Goal: Information Seeking & Learning: Learn about a topic

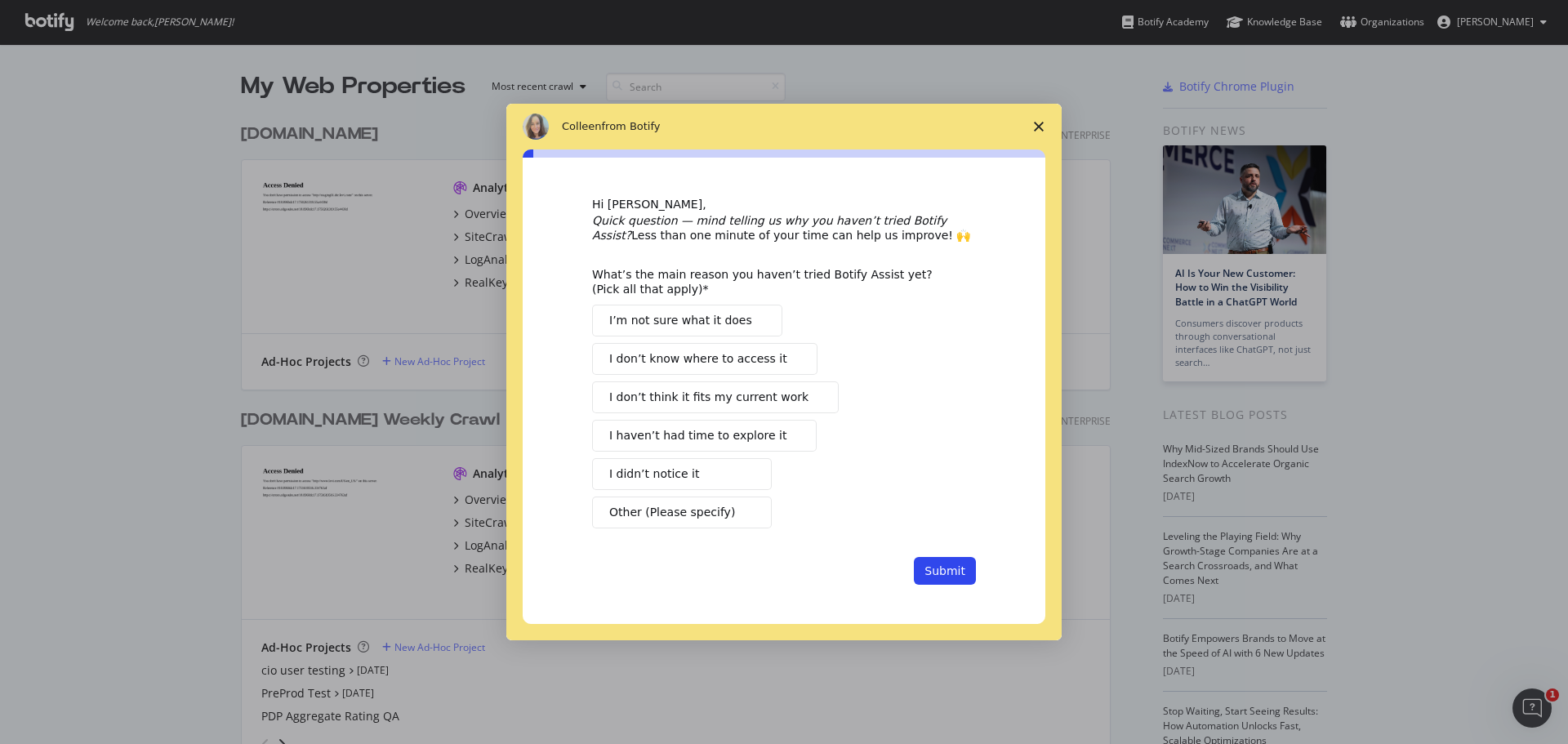
click at [1034, 120] on span "Close survey" at bounding box center [1039, 127] width 46 height 46
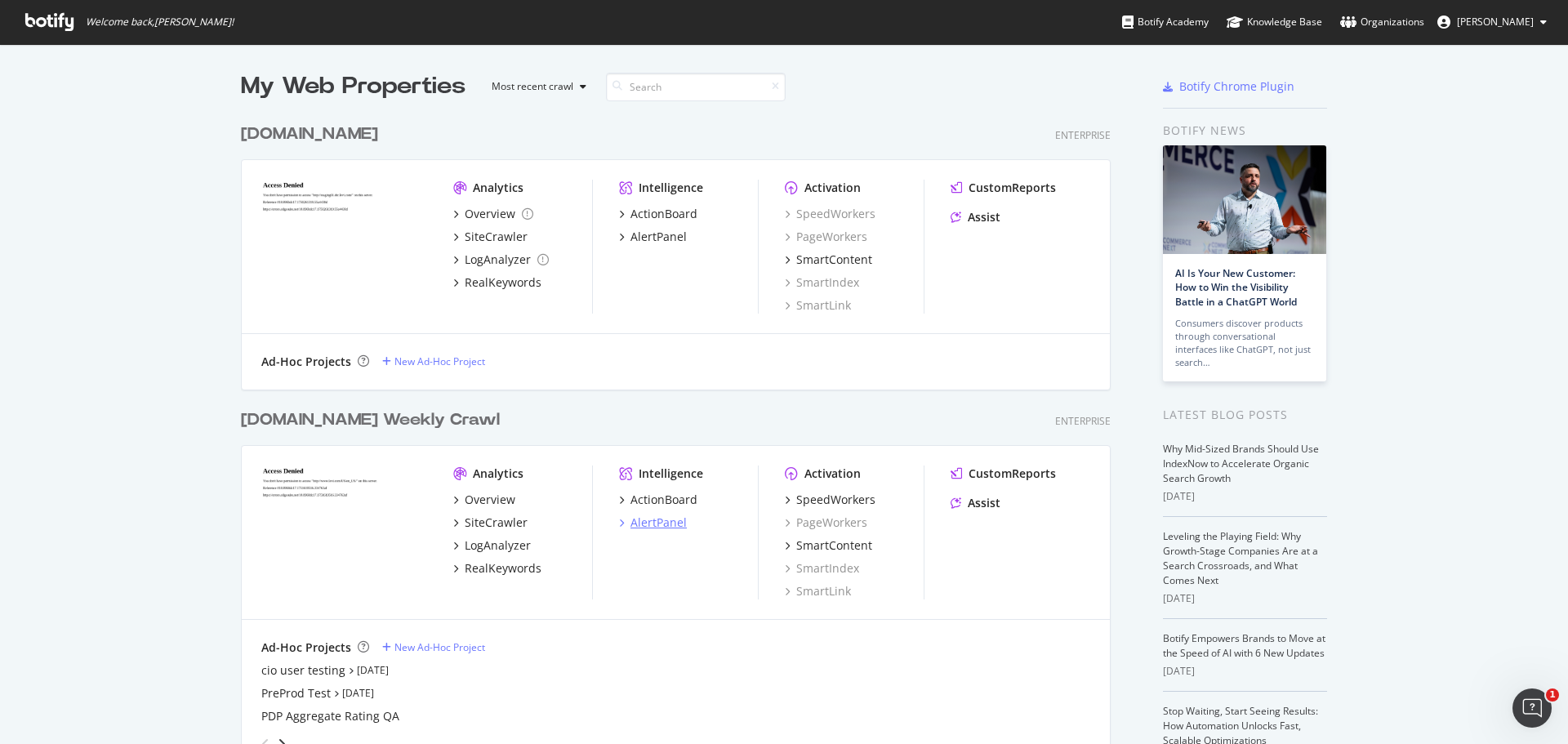
click at [650, 524] on div "AlertPanel" at bounding box center [658, 522] width 56 height 16
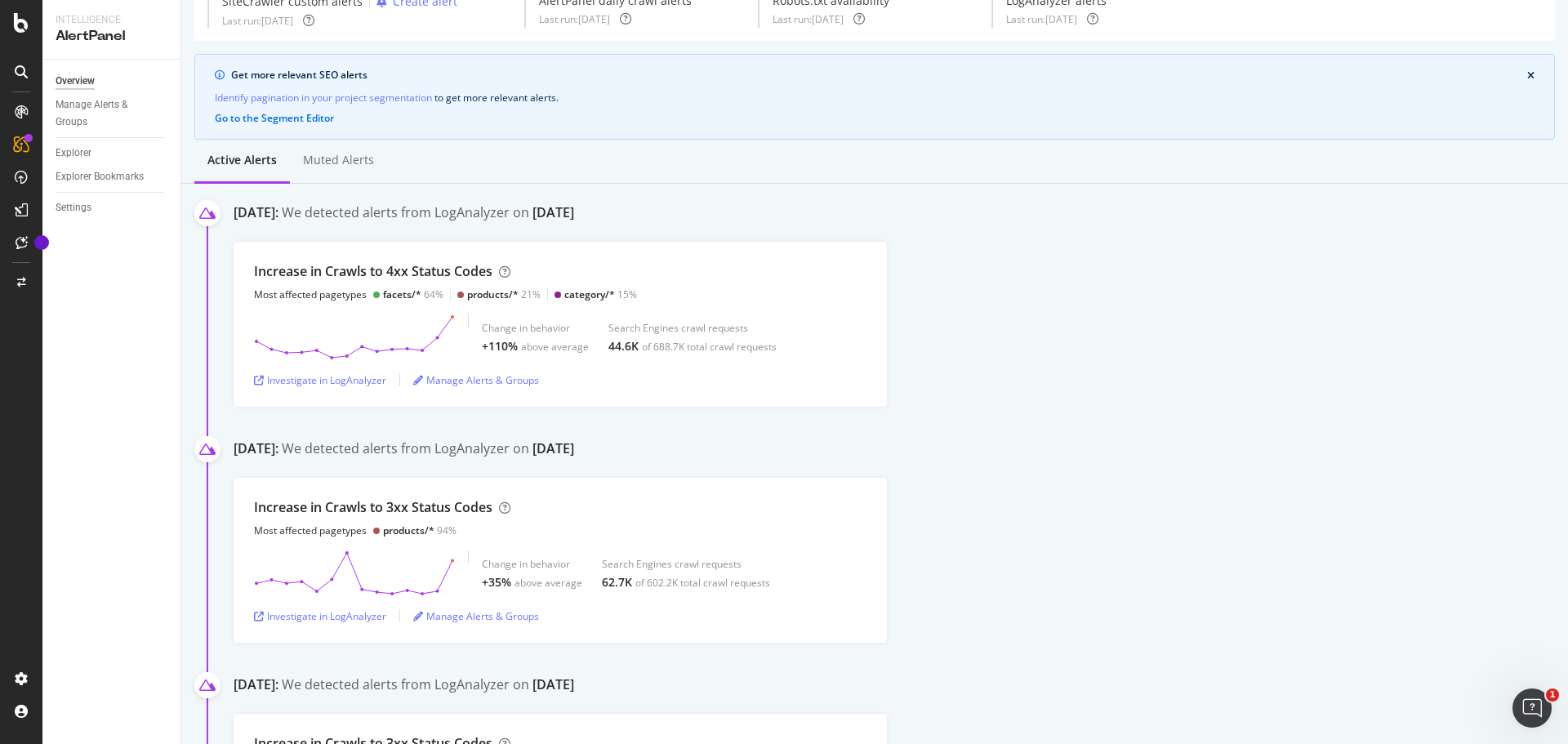
scroll to position [163, 0]
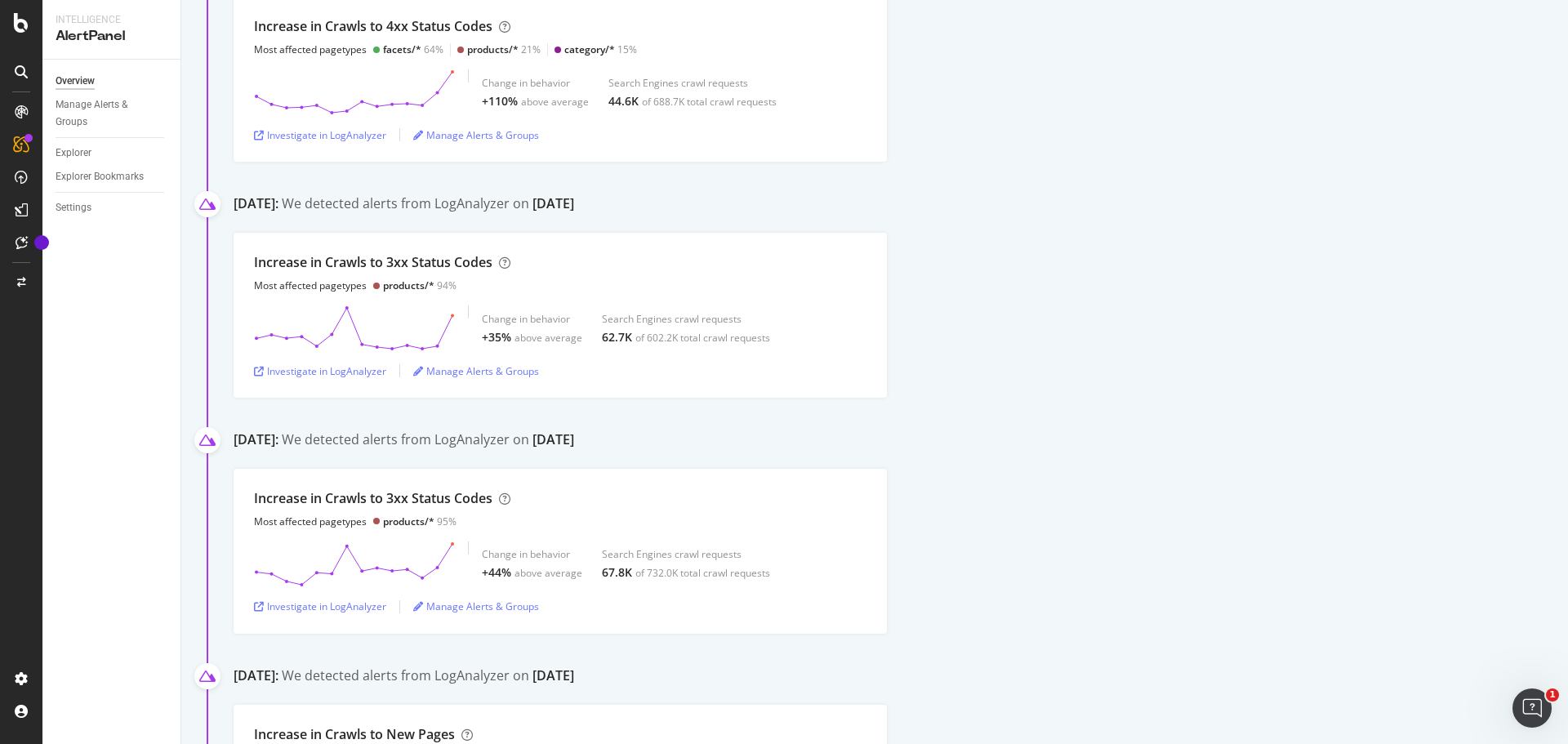
scroll to position [408, 0]
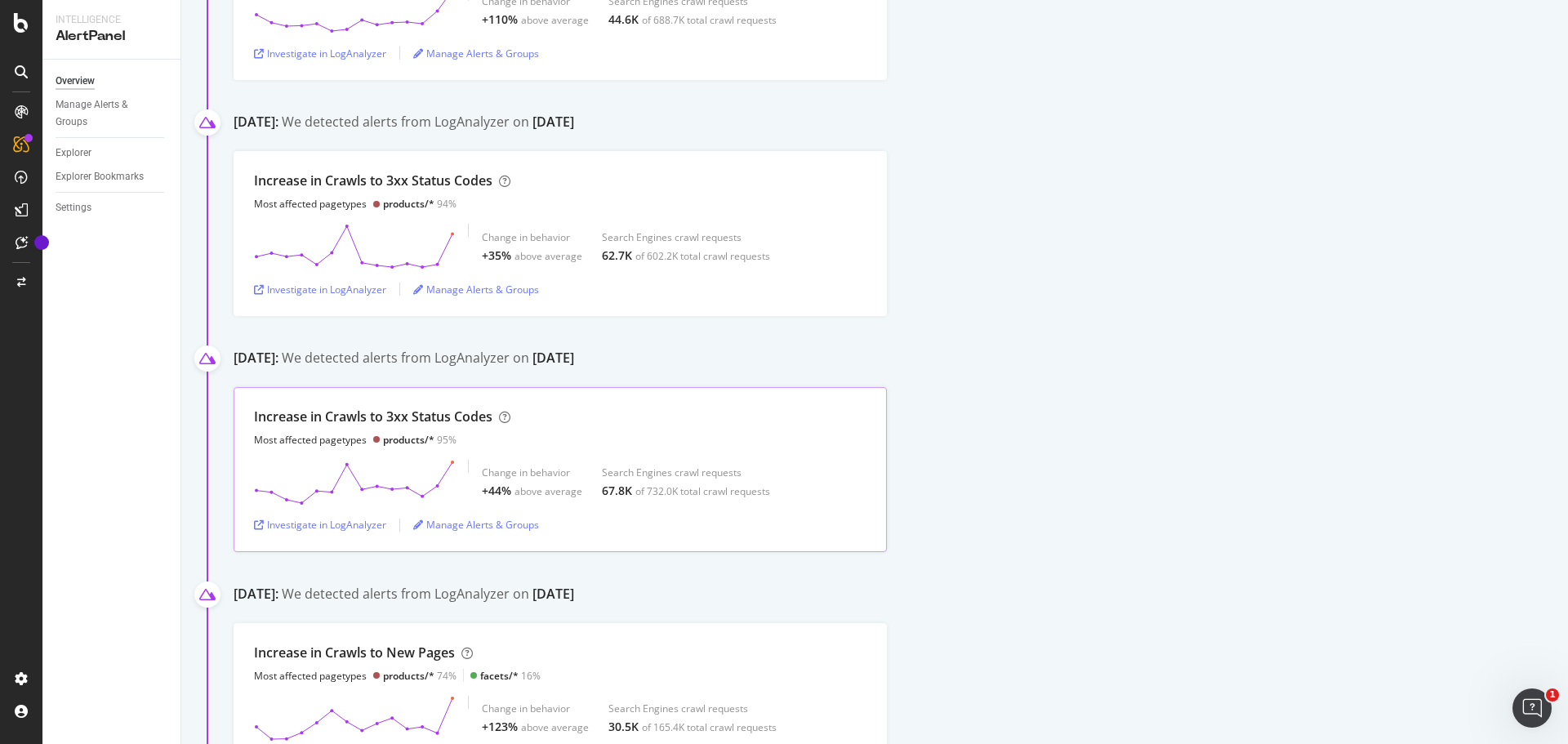
click at [670, 488] on div "of 732.0K total crawl requests" at bounding box center [702, 491] width 135 height 14
click at [302, 527] on div "Investigate in LogAnalyzer" at bounding box center [320, 524] width 132 height 14
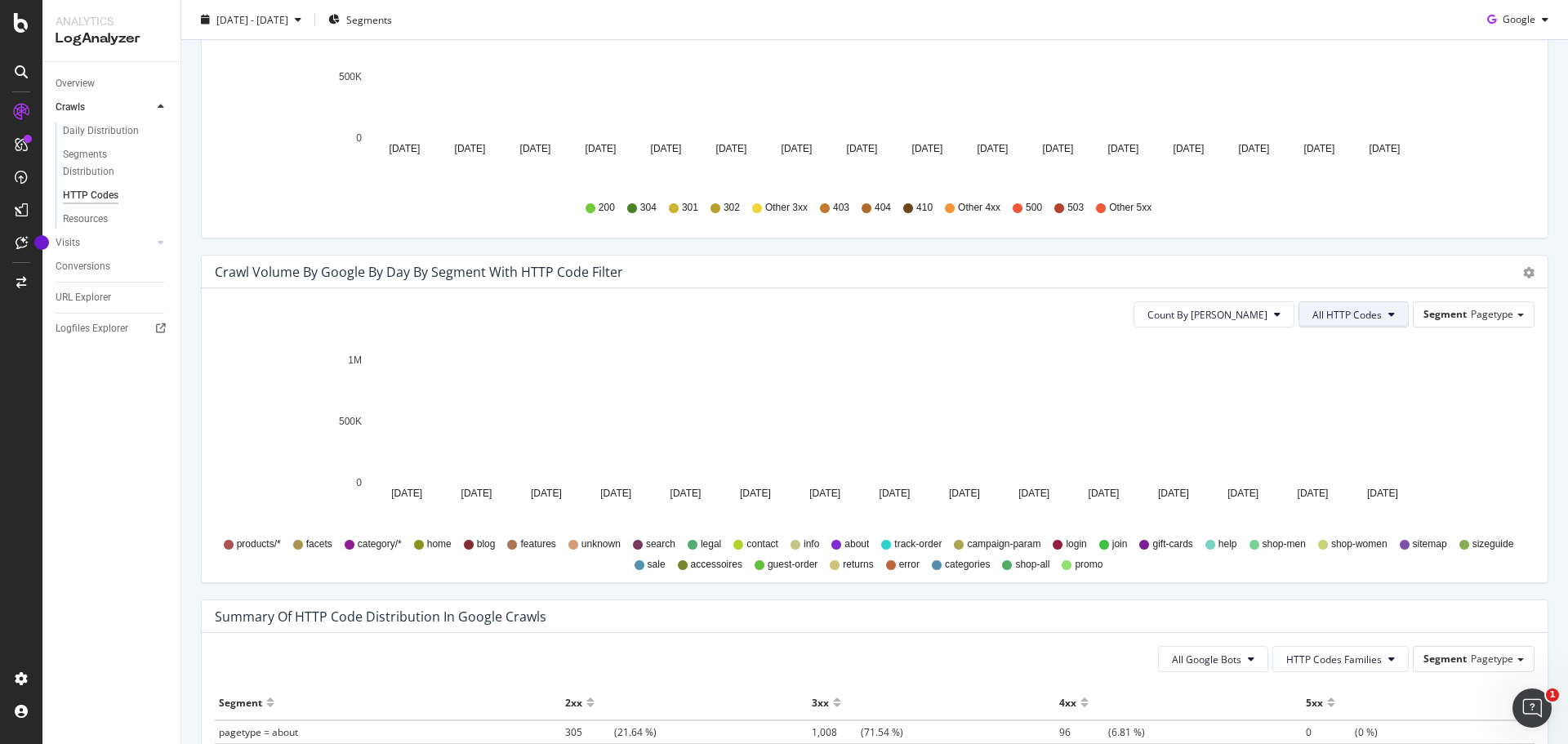
scroll to position [618, 0]
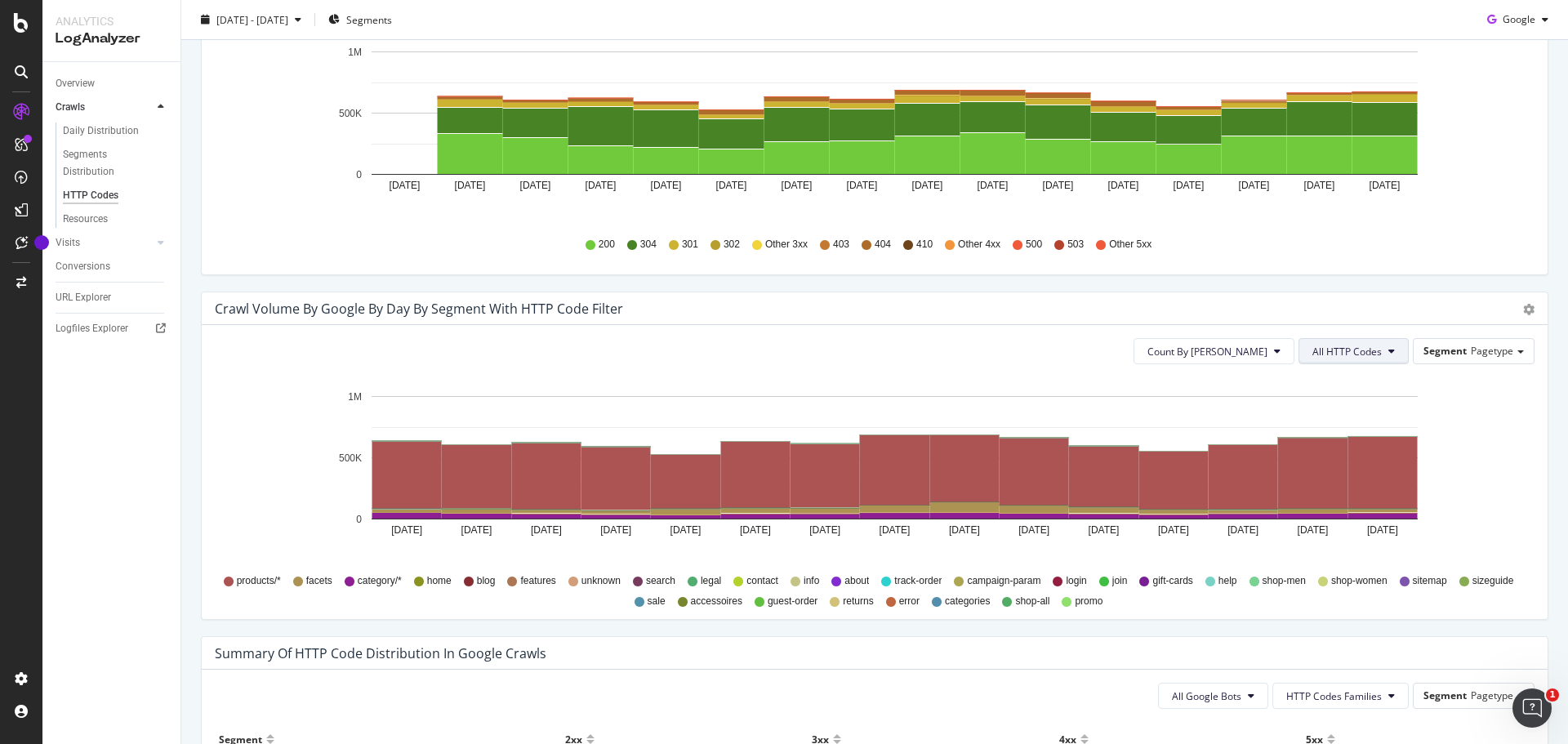
click at [1335, 340] on button "All HTTP Codes" at bounding box center [1354, 351] width 111 height 26
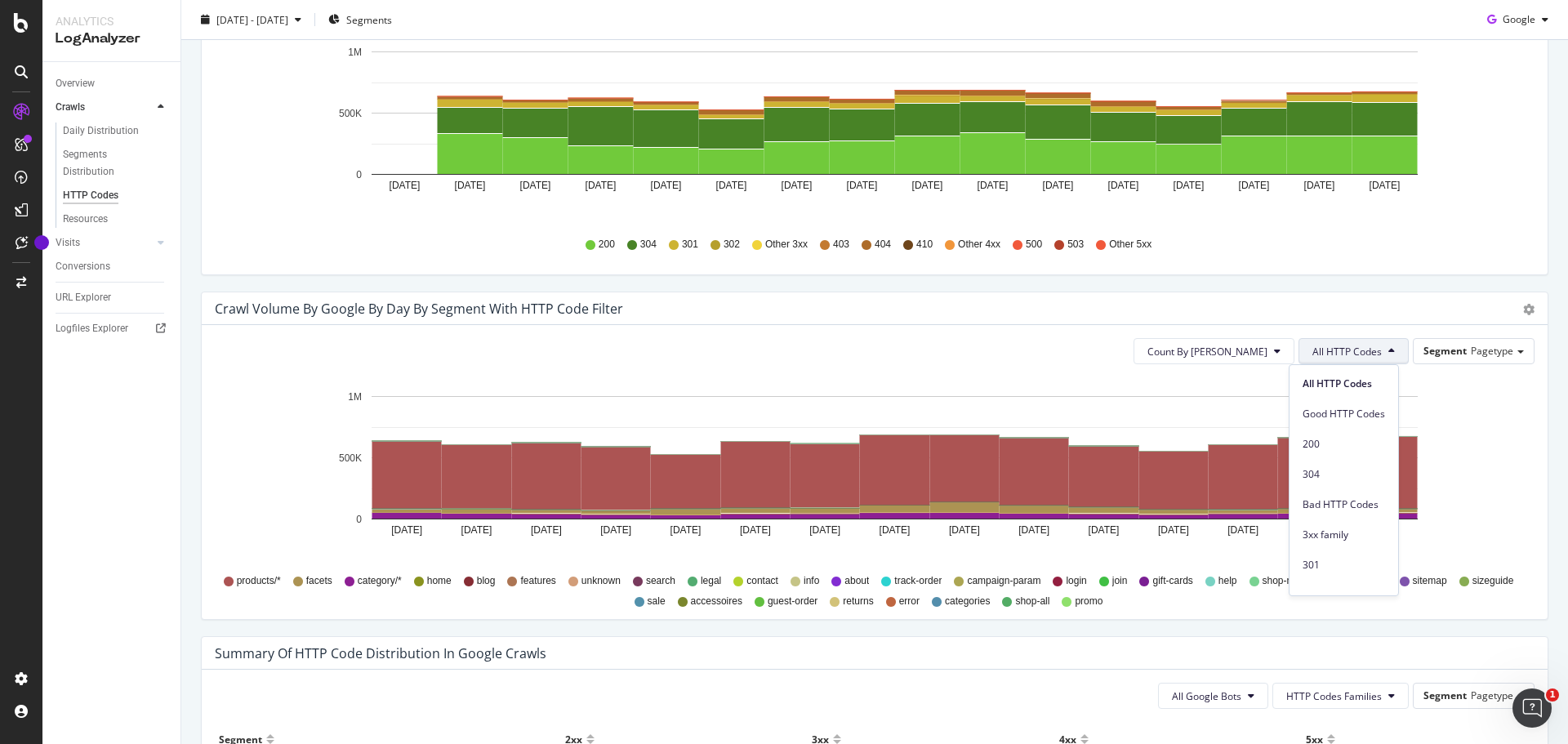
click at [1335, 340] on button "All HTTP Codes" at bounding box center [1354, 351] width 111 height 26
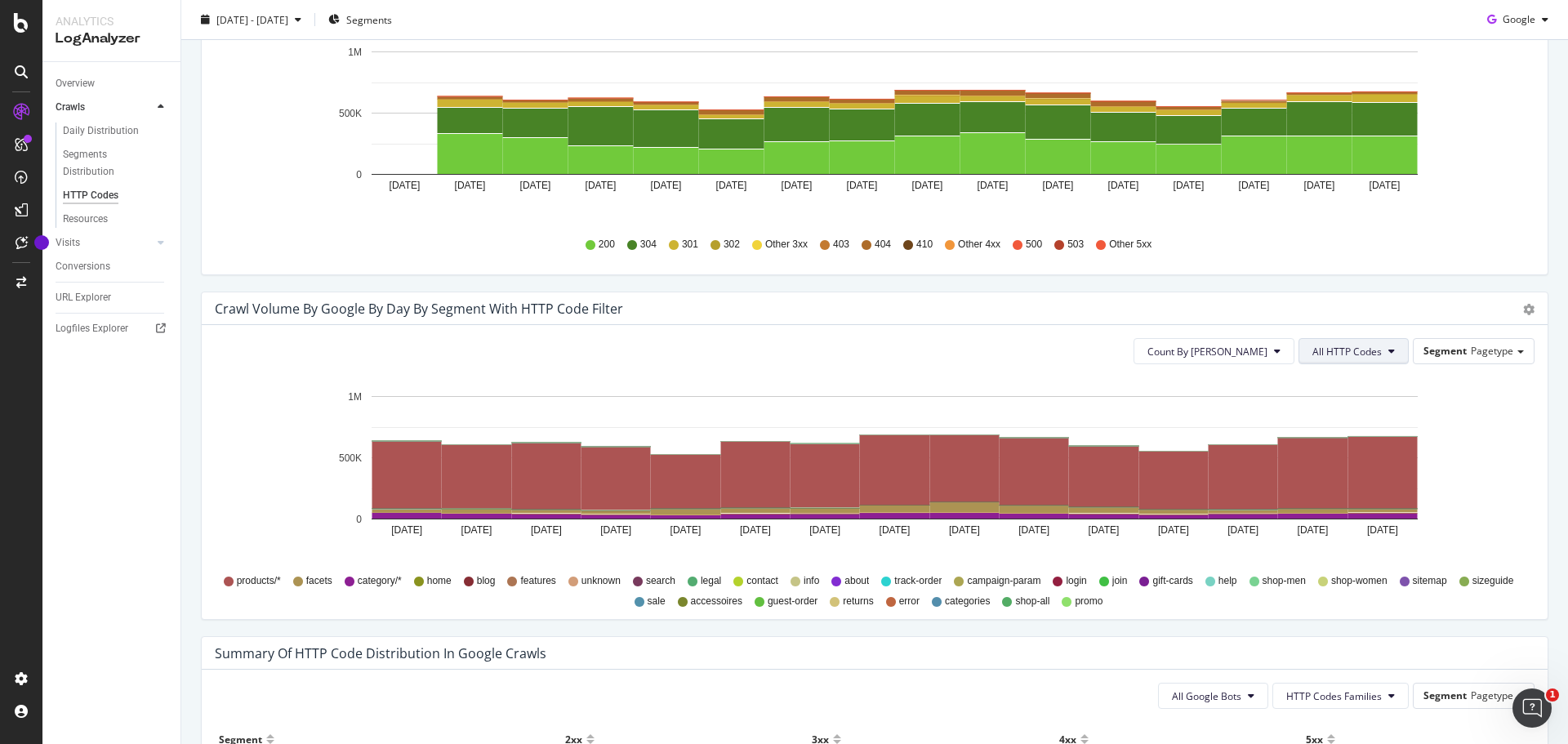
click at [1312, 345] on span "All HTTP Codes" at bounding box center [1346, 351] width 70 height 14
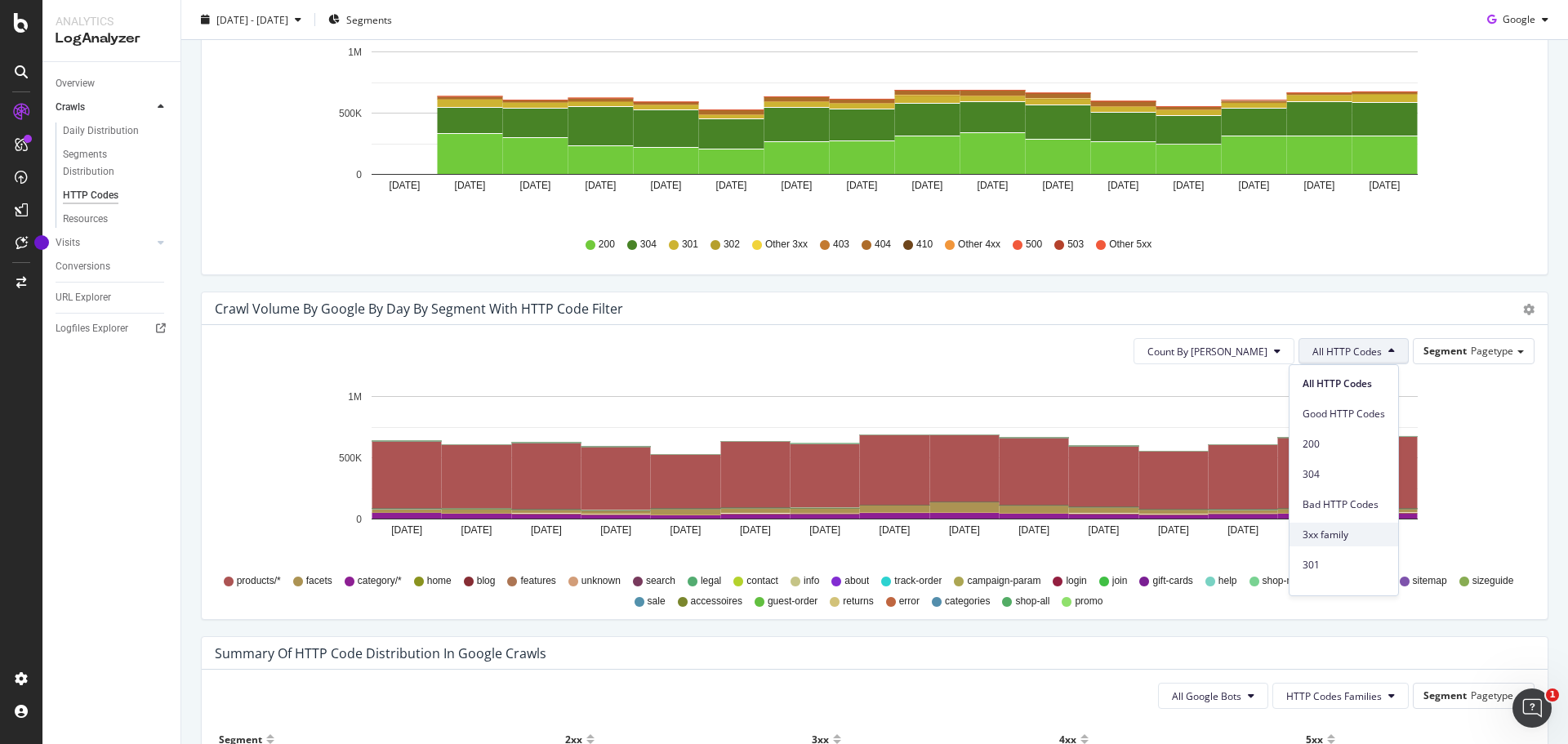
click at [1360, 524] on div "3xx family" at bounding box center [1344, 535] width 109 height 23
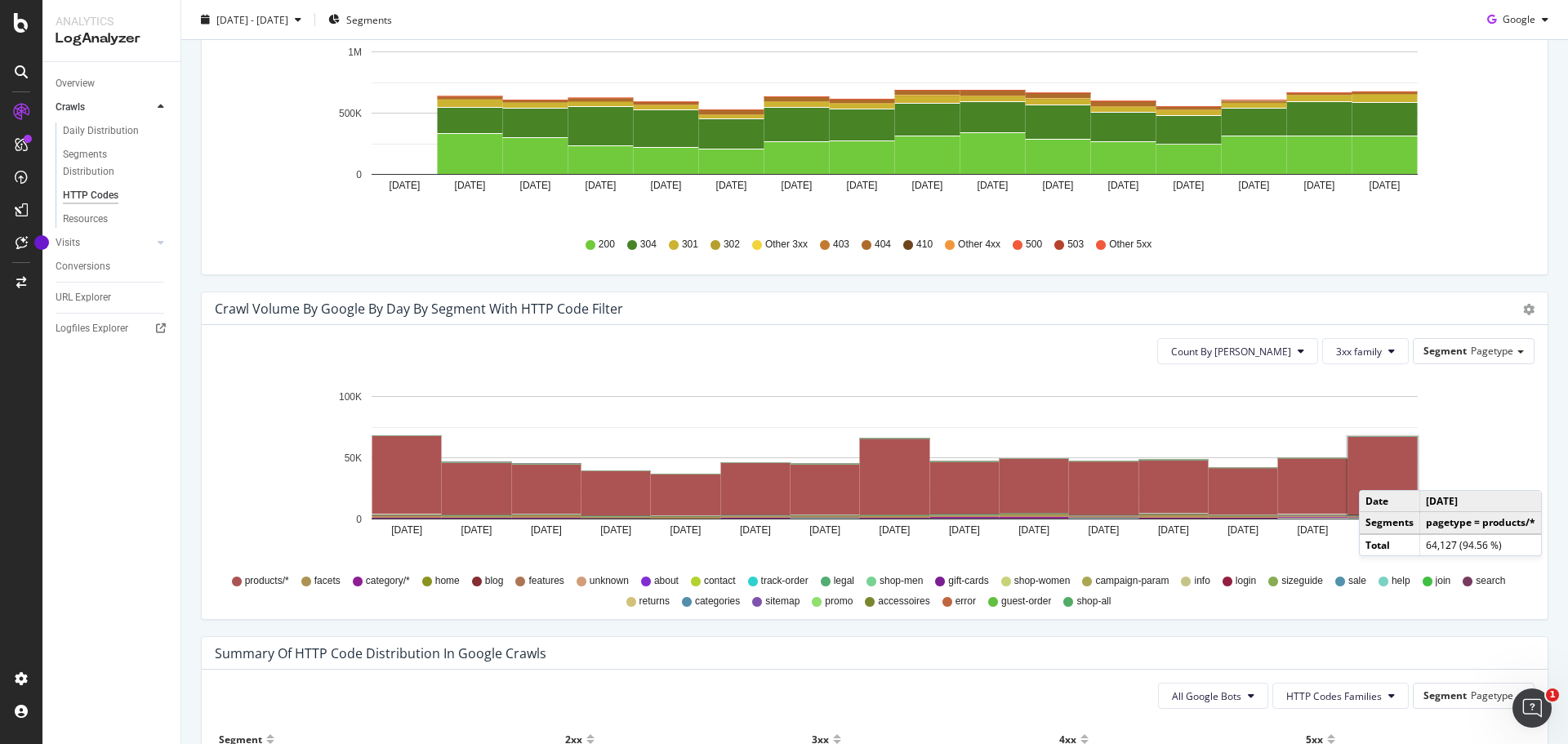
click at [1375, 473] on rect "A chart." at bounding box center [1382, 476] width 70 height 78
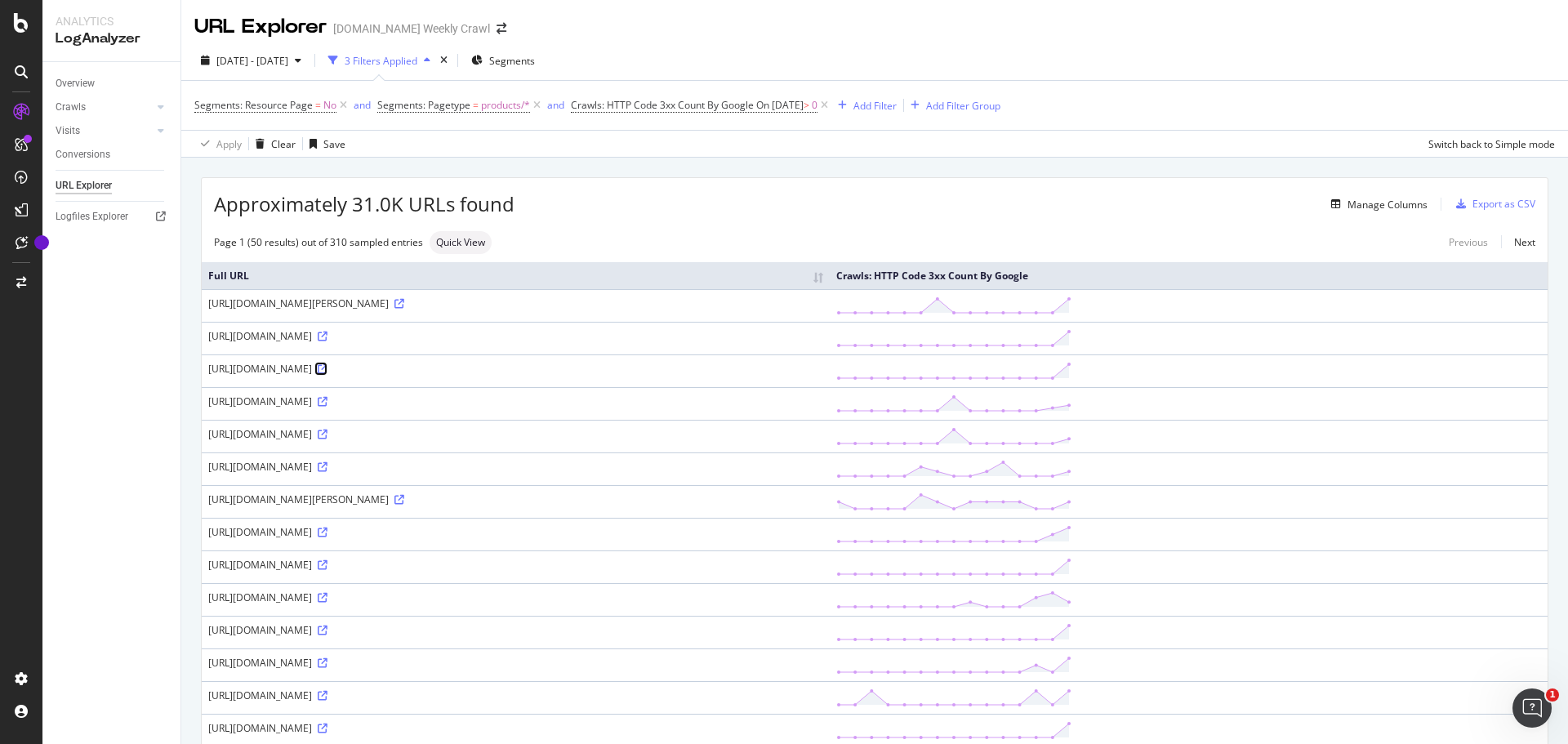
click at [328, 368] on icon at bounding box center [322, 369] width 10 height 10
